Goal: Transaction & Acquisition: Purchase product/service

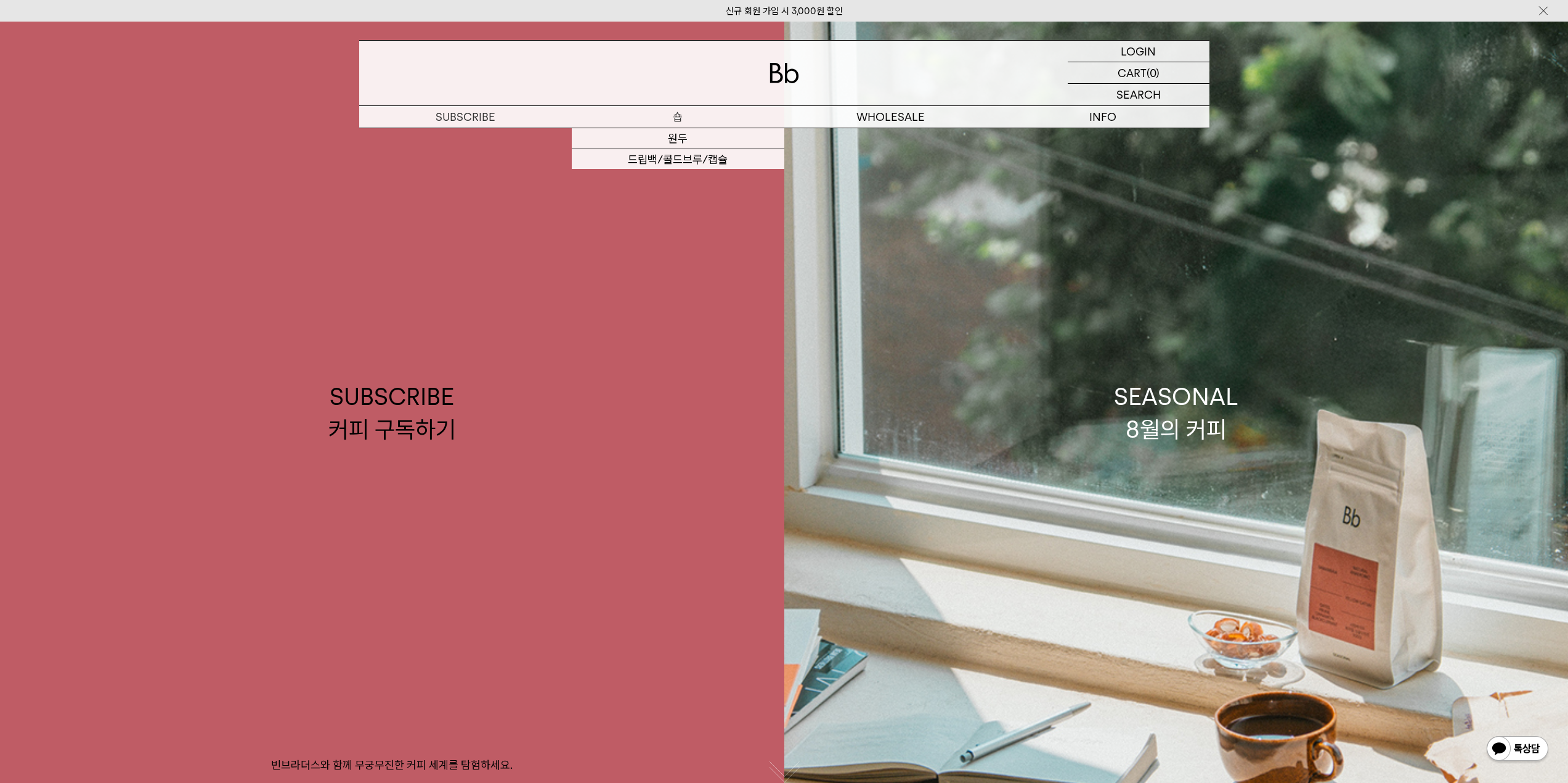
click at [674, 115] on p "숍" at bounding box center [678, 117] width 213 height 21
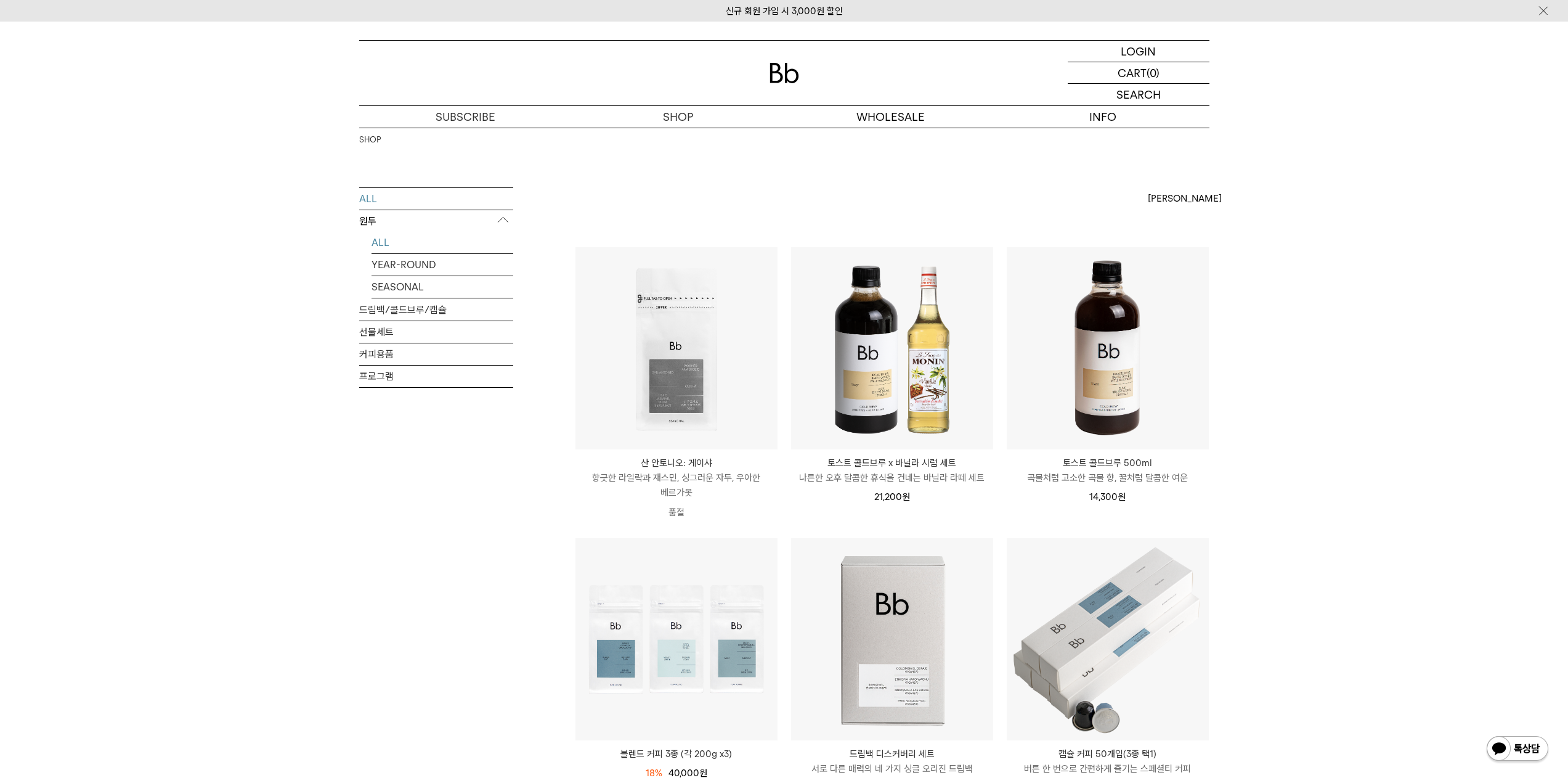
click at [375, 237] on link "ALL" at bounding box center [442, 243] width 142 height 21
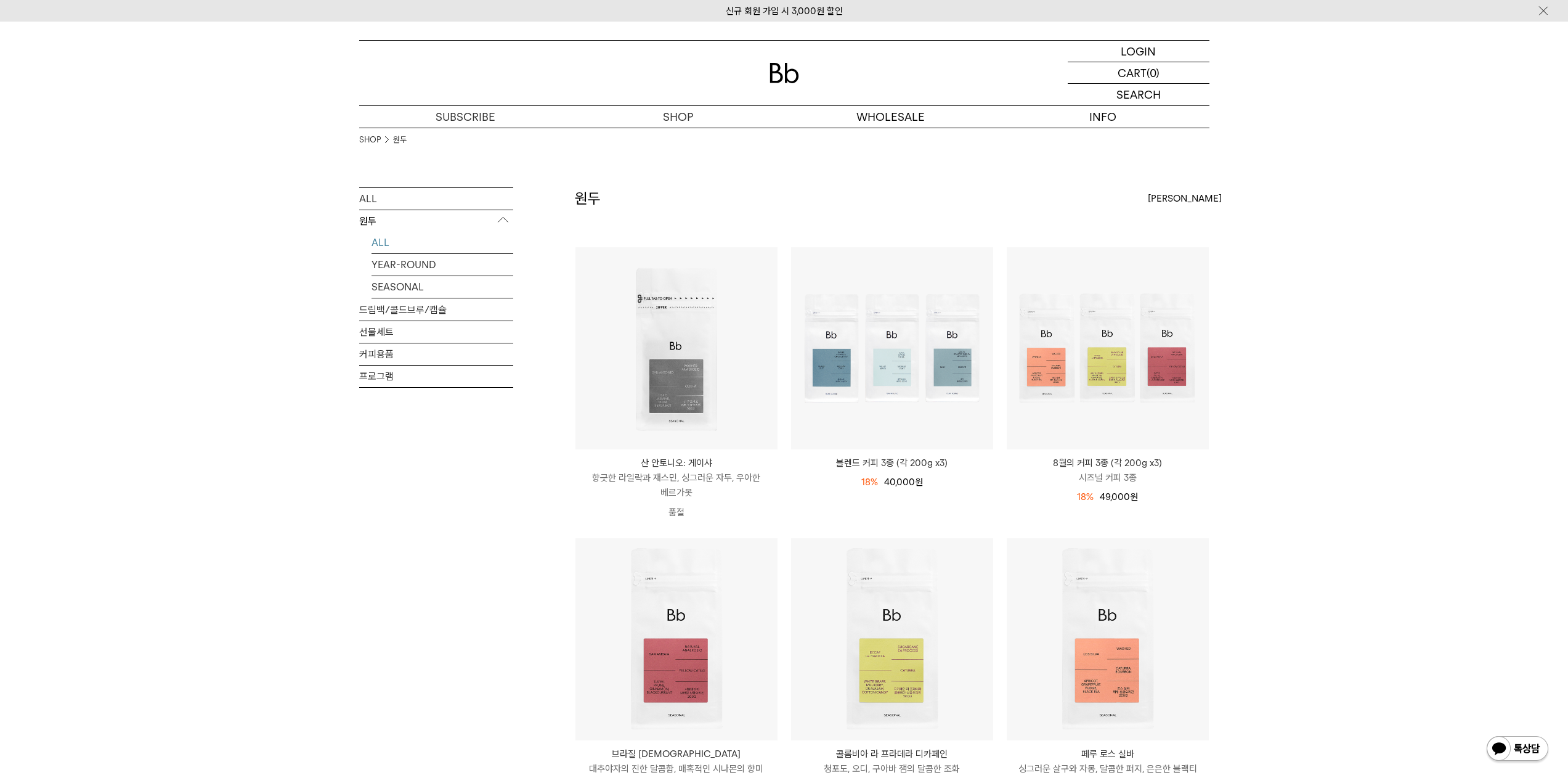
scroll to position [498, 0]
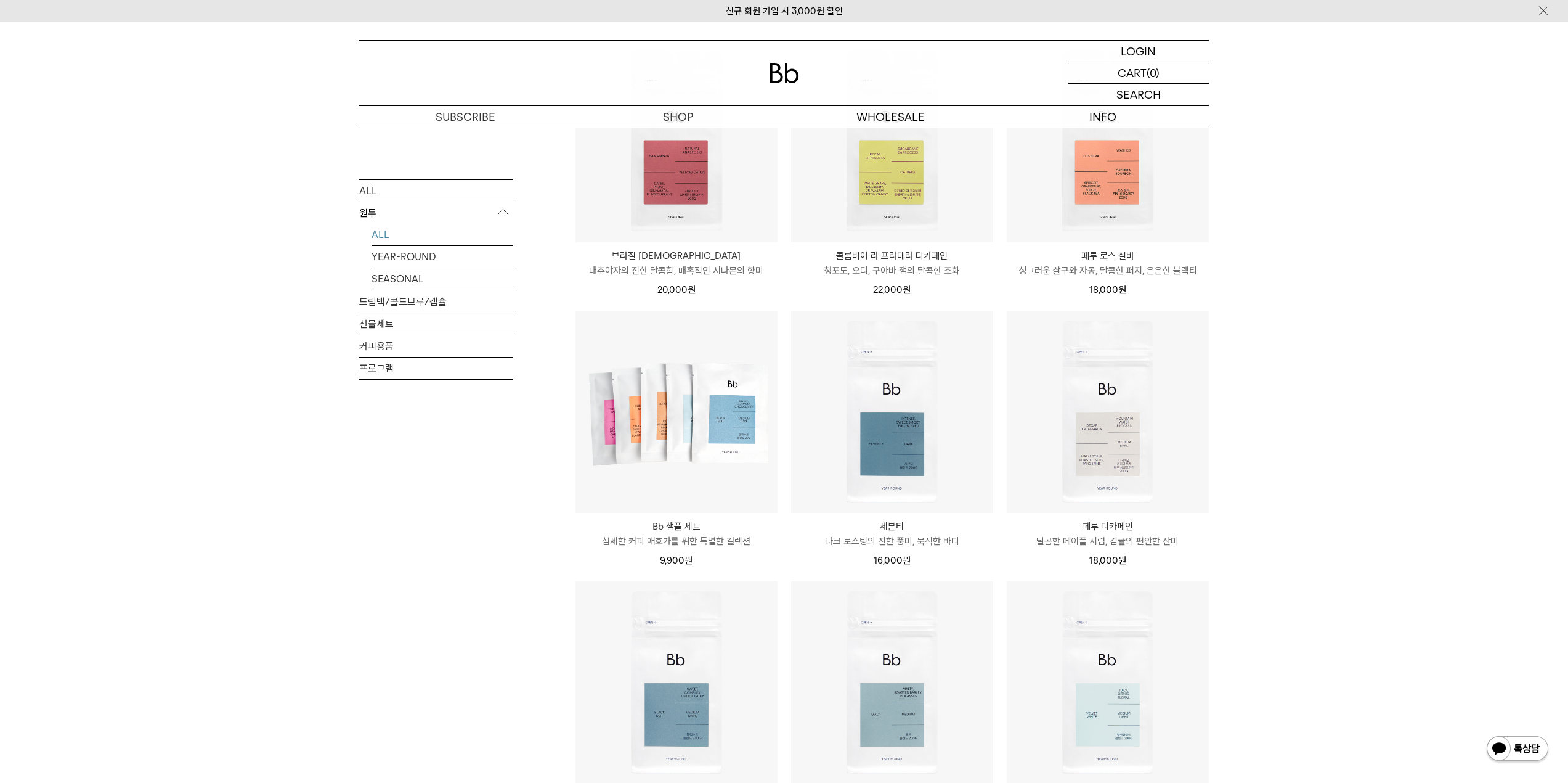
click at [1468, 421] on div "SHOP 원두 ALL 원두 ALL YEAR-ROUND SEASONAL 드립백/콜드브루/캡슐 선물세트 커피용품 프로그램 원두 최신순" at bounding box center [784, 302] width 1568 height 1345
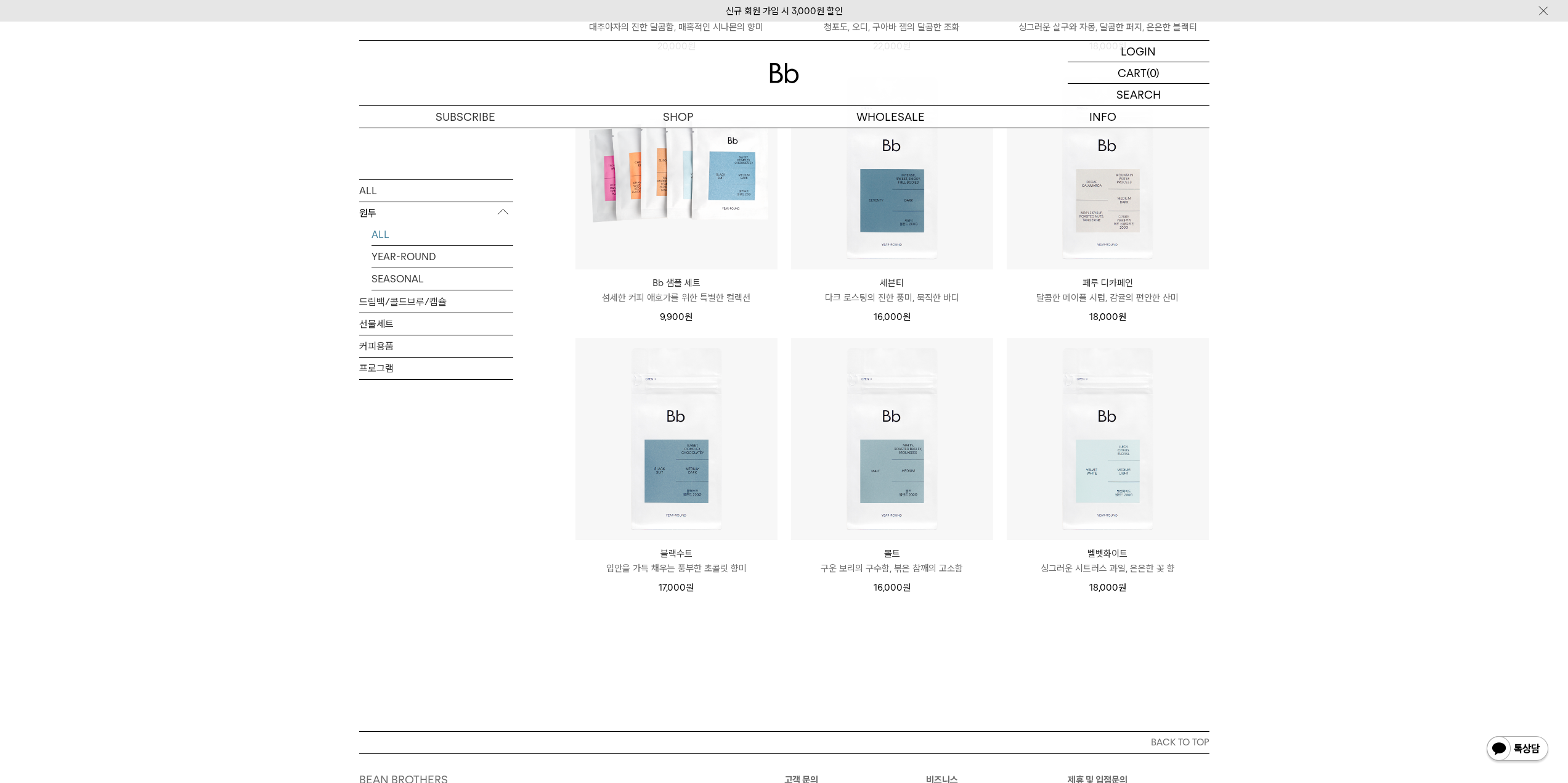
scroll to position [685, 0]
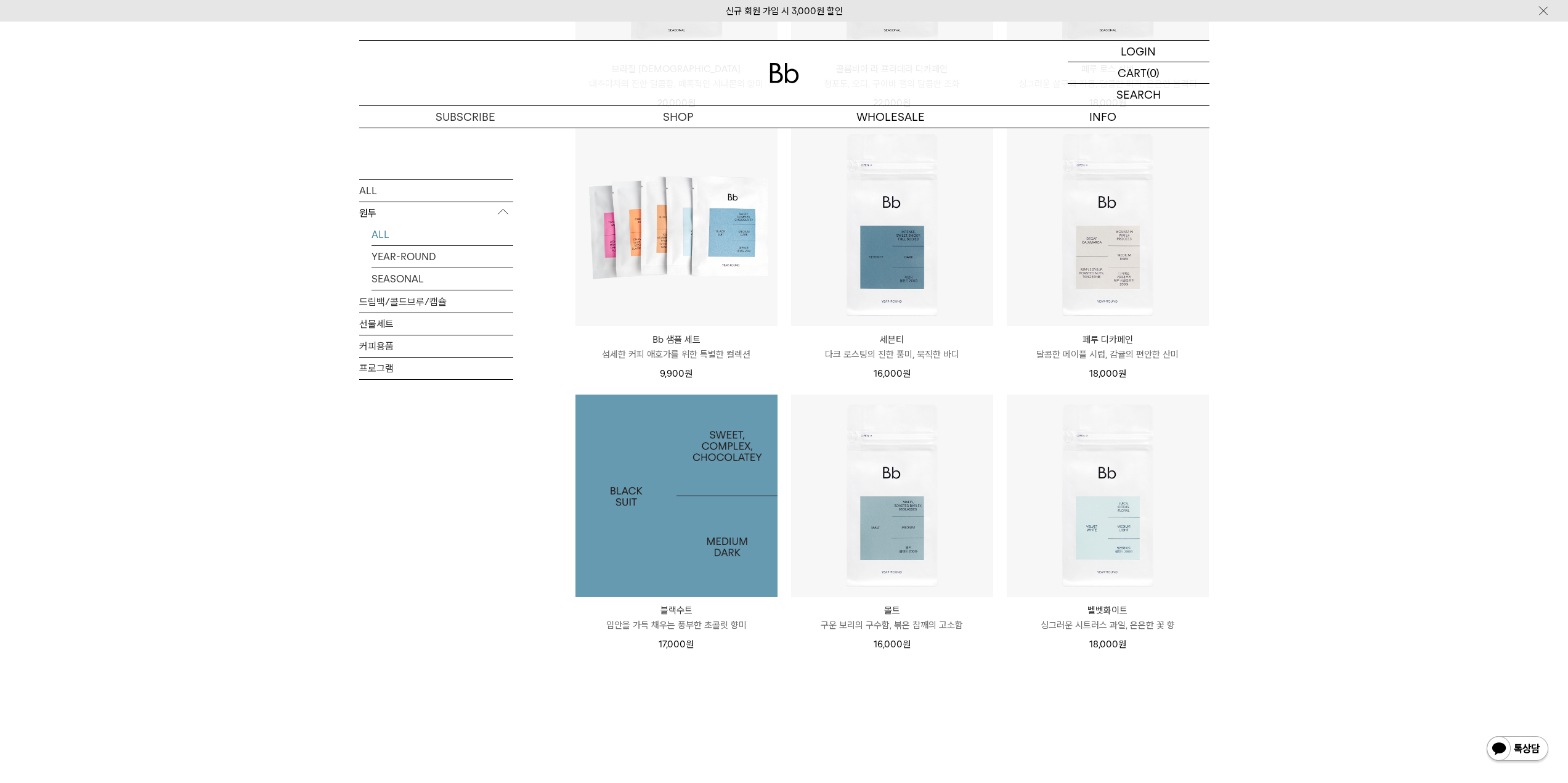
click at [650, 534] on img at bounding box center [677, 496] width 202 height 202
